Goal: Task Accomplishment & Management: Manage account settings

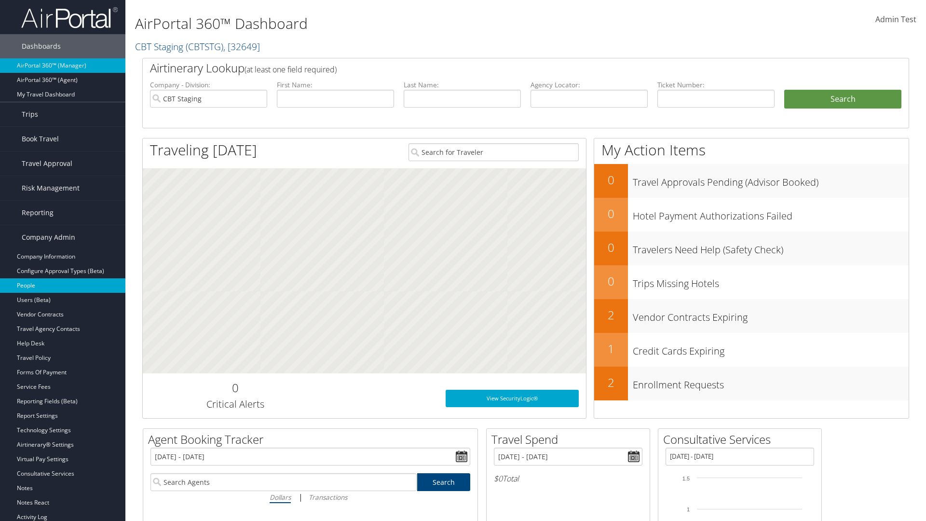
click at [63, 285] on link "People" at bounding box center [62, 285] width 125 height 14
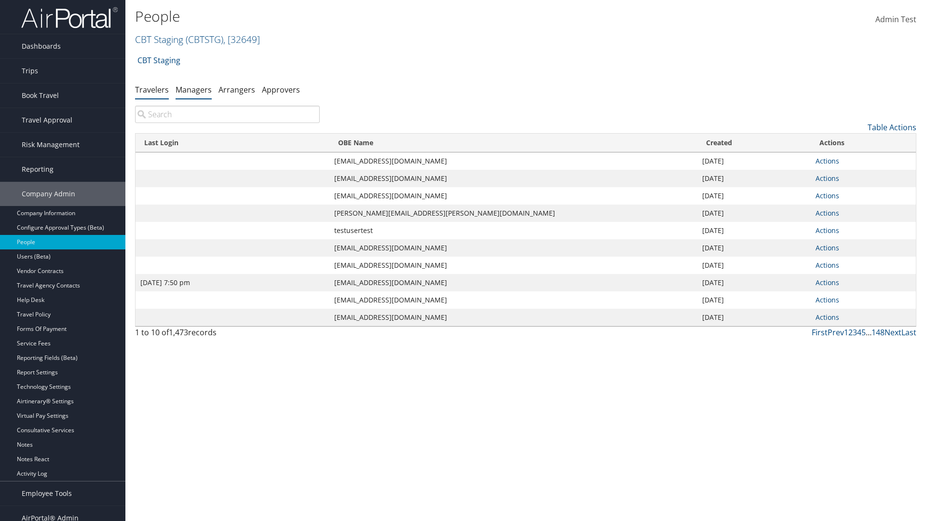
click at [193, 89] on link "Managers" at bounding box center [193, 89] width 36 height 11
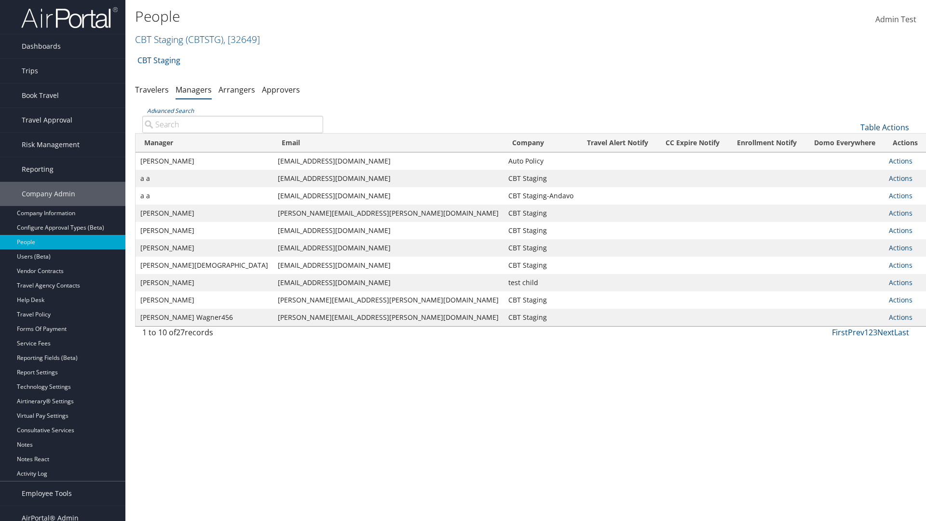
click at [232, 124] on input "Advanced Search" at bounding box center [232, 124] width 181 height 17
type input "Tulio Figarola"
click at [888, 161] on link "Actions" at bounding box center [900, 160] width 24 height 9
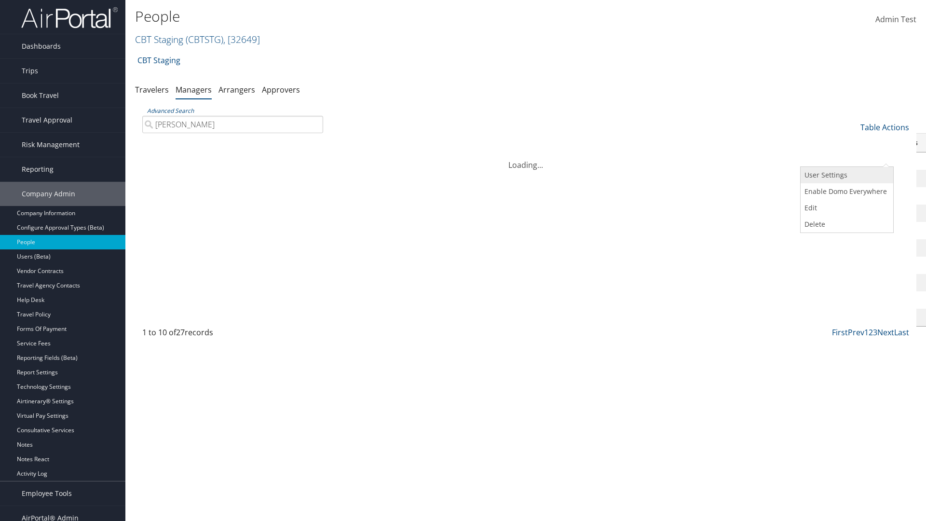
click at [845, 175] on link "User Settings" at bounding box center [845, 175] width 90 height 16
